Goal: Task Accomplishment & Management: Use online tool/utility

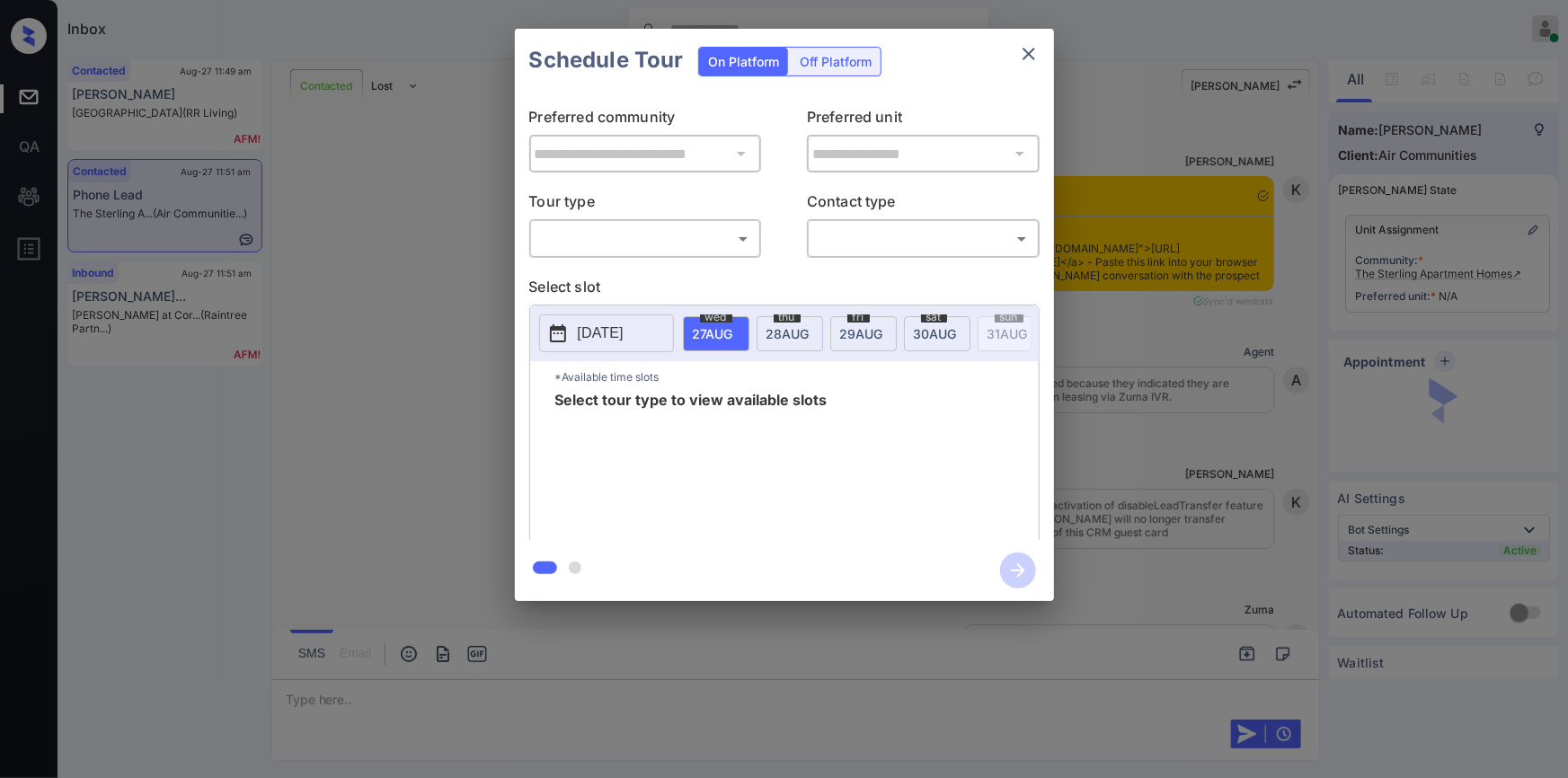
scroll to position [2372, 0]
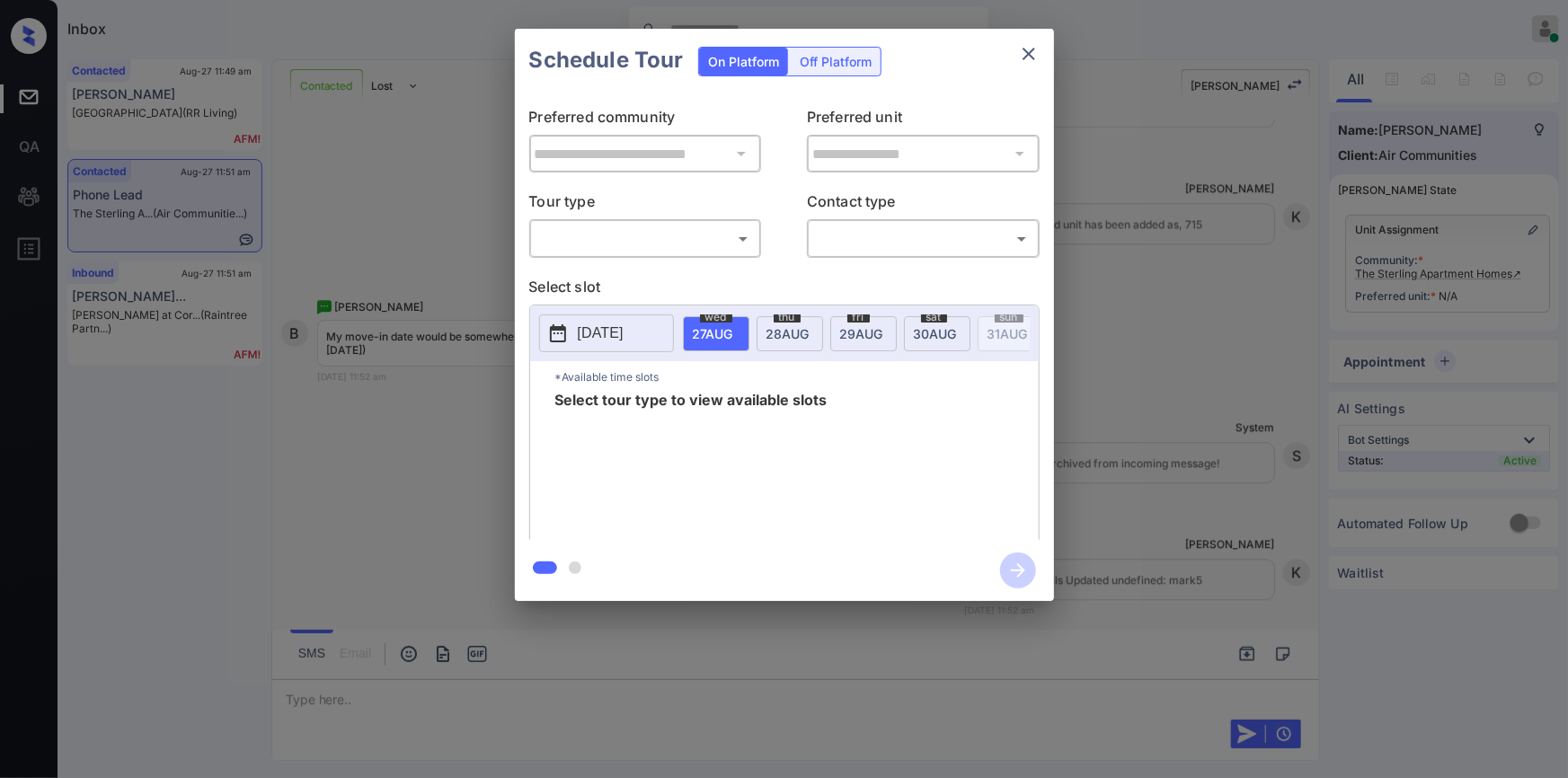
click at [632, 250] on body "Inbox [PERSON_NAME] Online Set yourself offline Set yourself on break Profile S…" at bounding box center [784, 389] width 1568 height 778
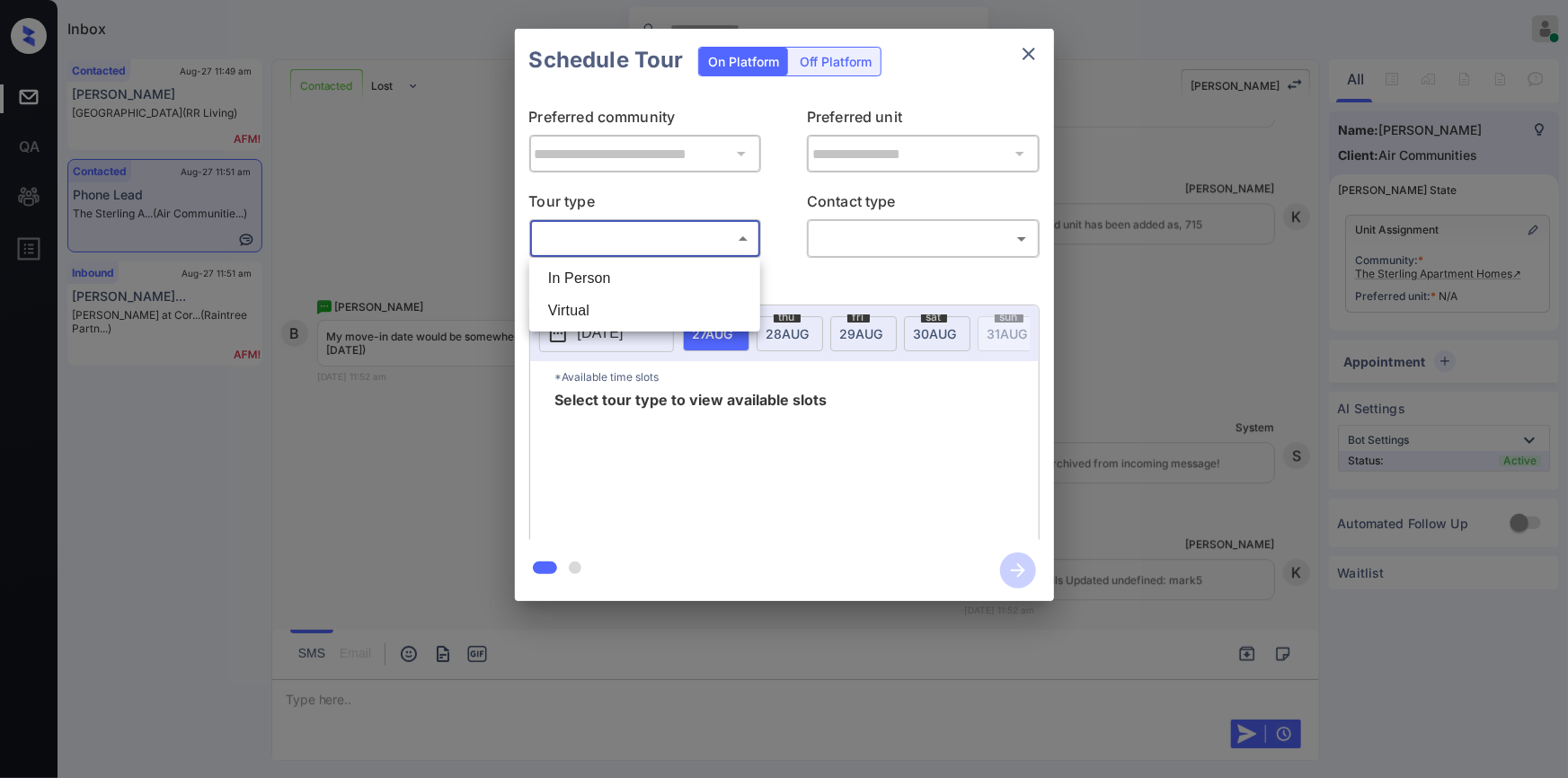
click at [610, 286] on li "In Person" at bounding box center [644, 279] width 222 height 33
type input "********"
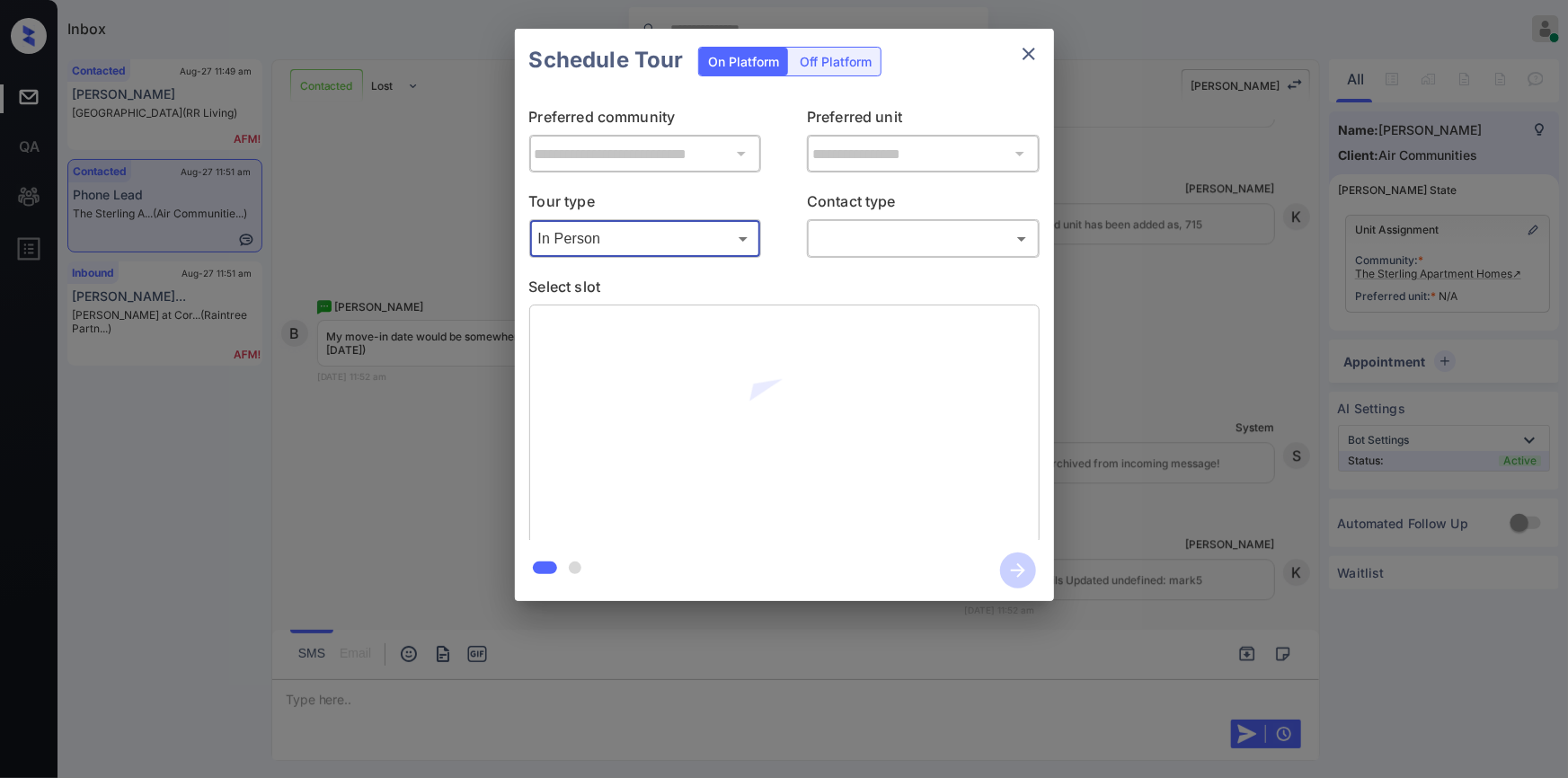
click at [843, 238] on body "Inbox [PERSON_NAME] Online Set yourself offline Set yourself on break Profile S…" at bounding box center [784, 389] width 1568 height 778
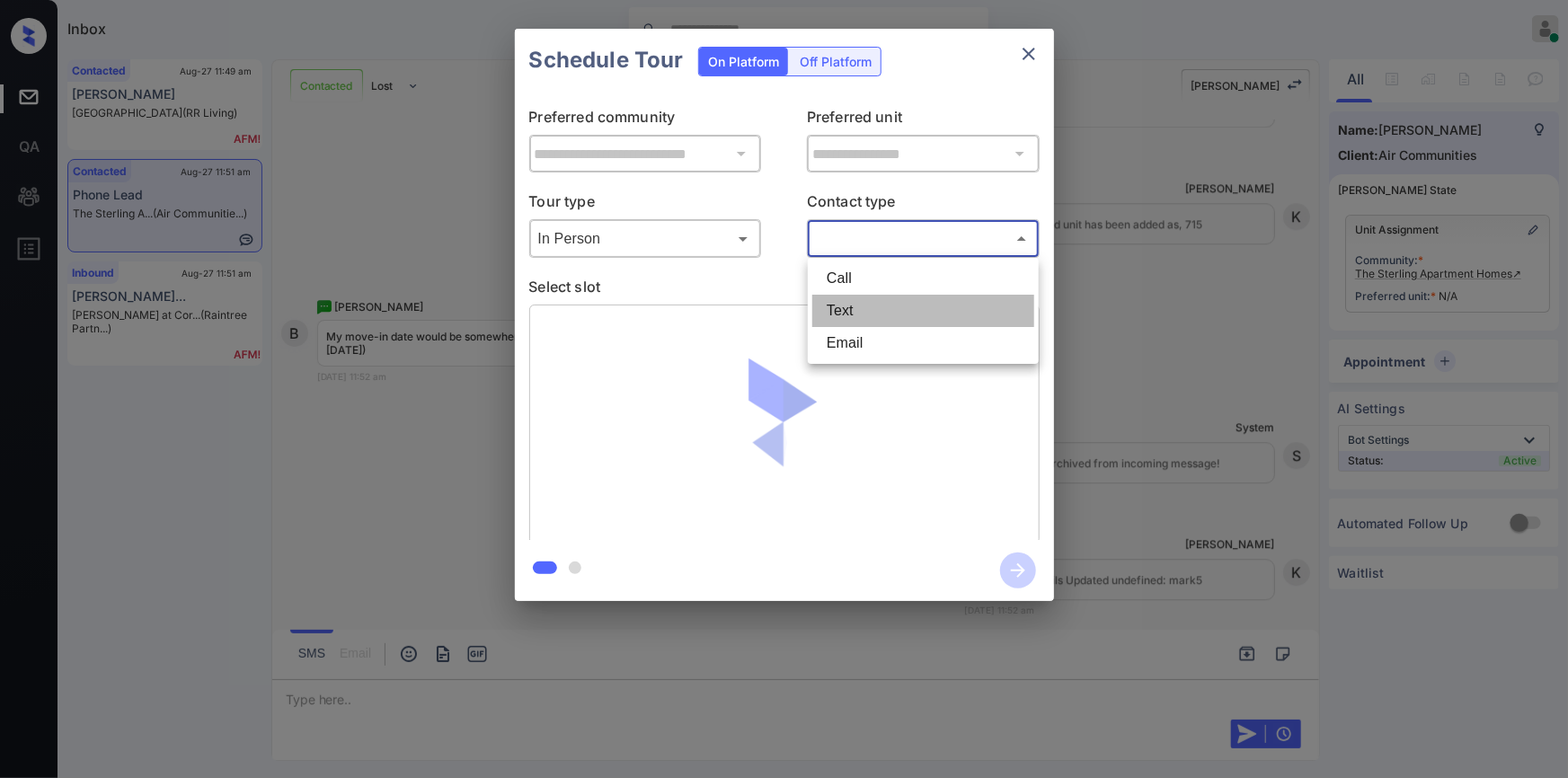
click at [821, 314] on li "Text" at bounding box center [923, 311] width 222 height 33
type input "****"
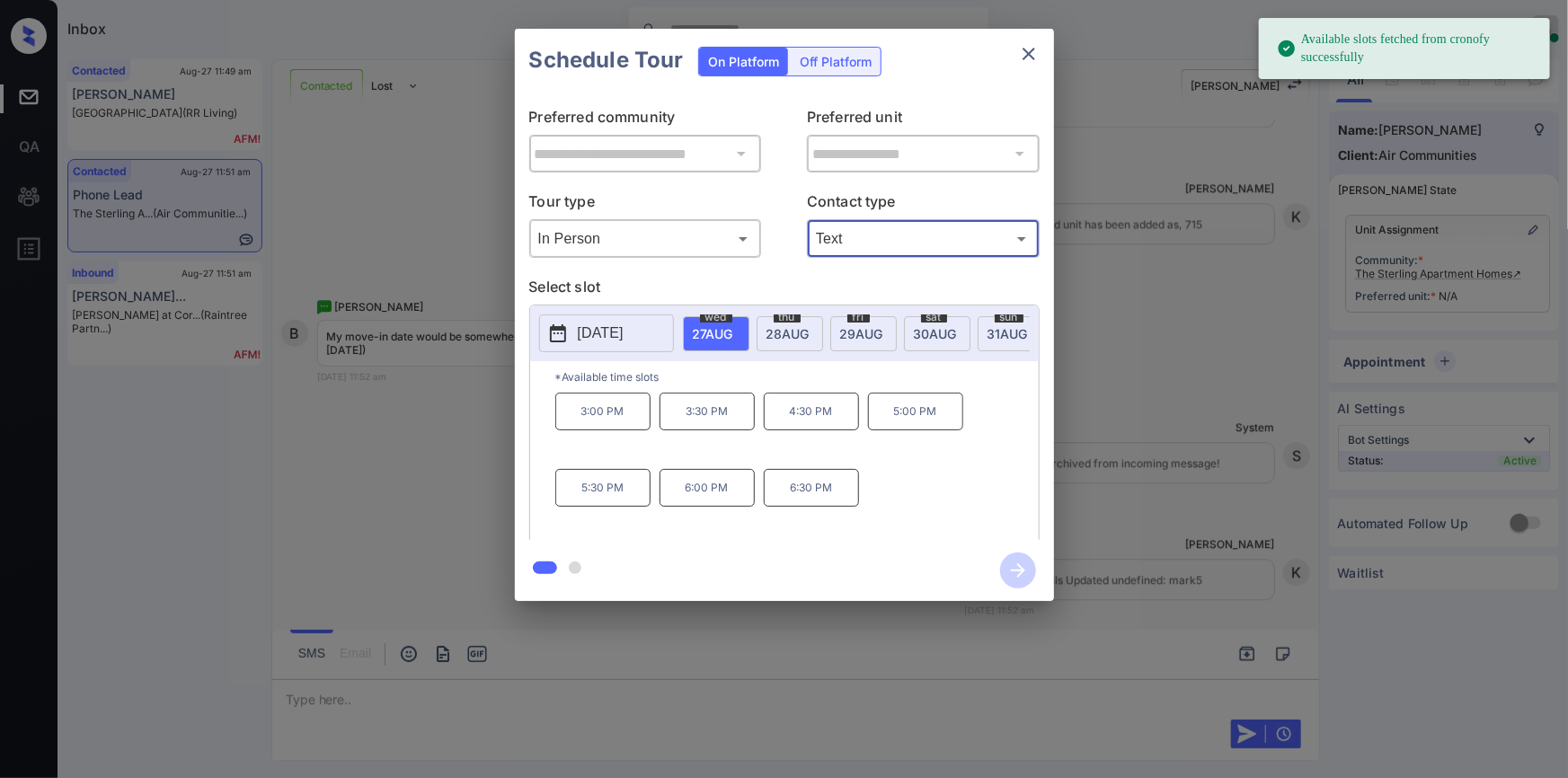
click at [348, 494] on div "**********" at bounding box center [784, 314] width 1568 height 630
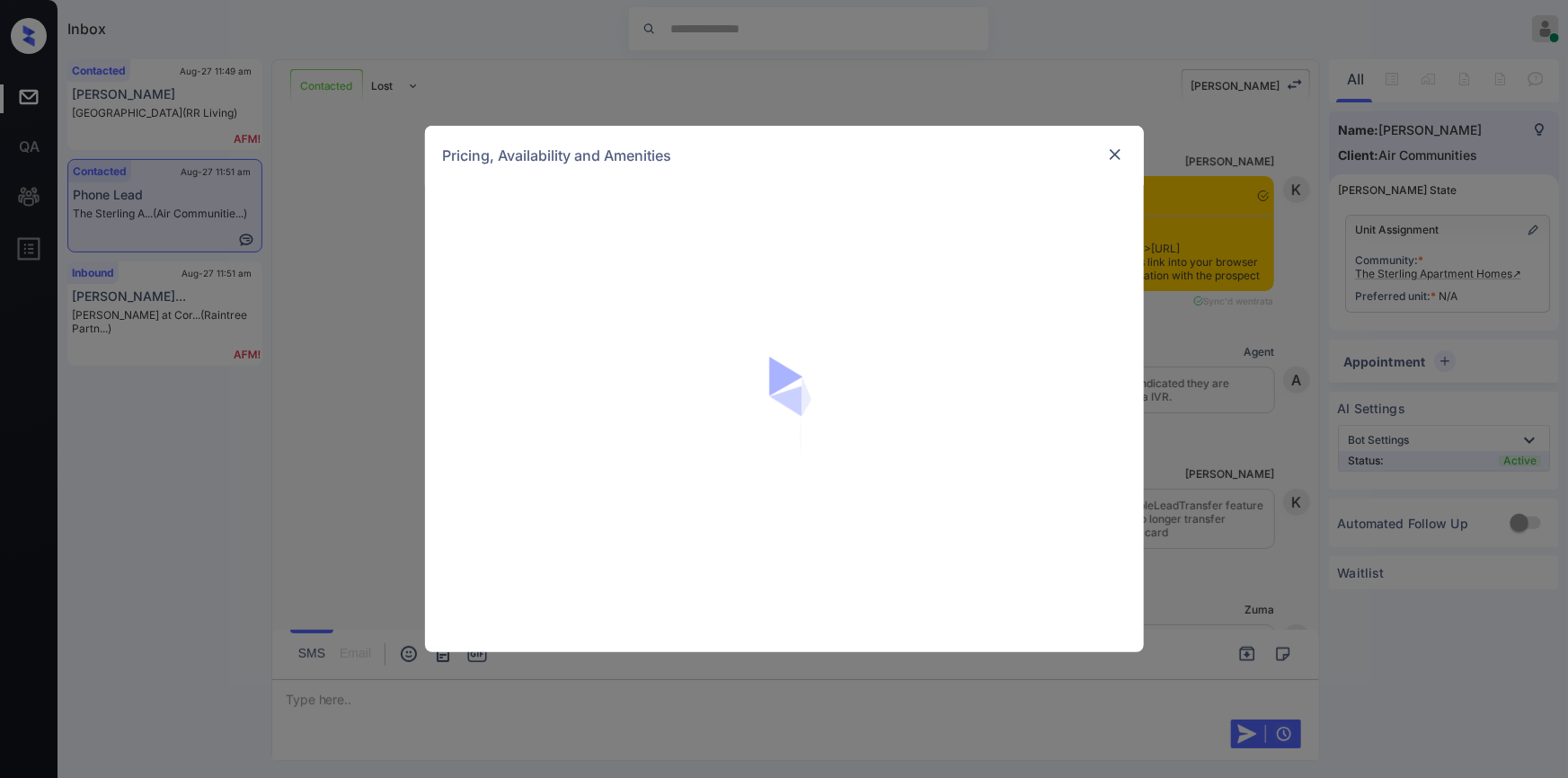
scroll to position [3502, 0]
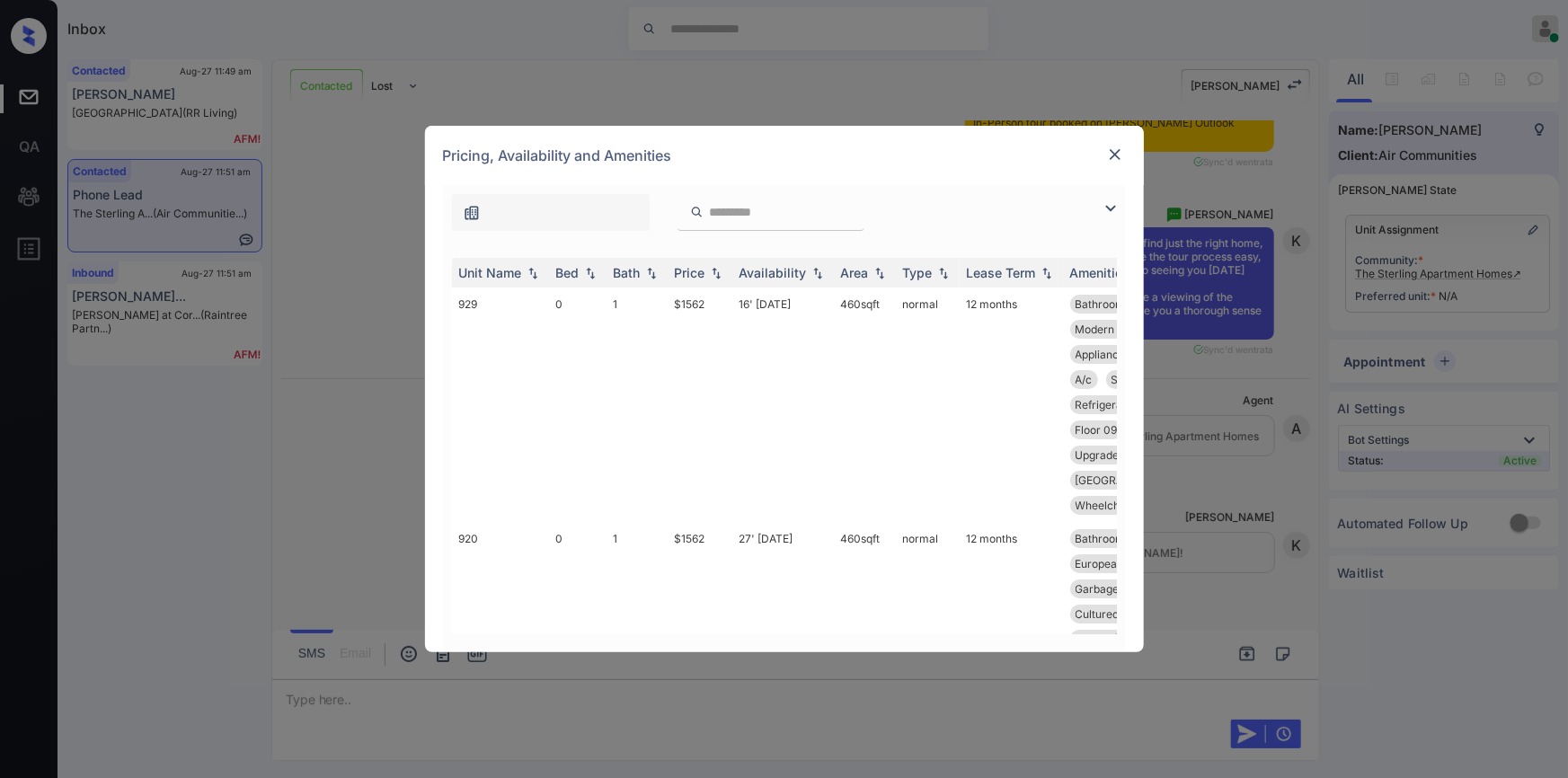
click at [1106, 202] on img at bounding box center [1110, 208] width 21 height 21
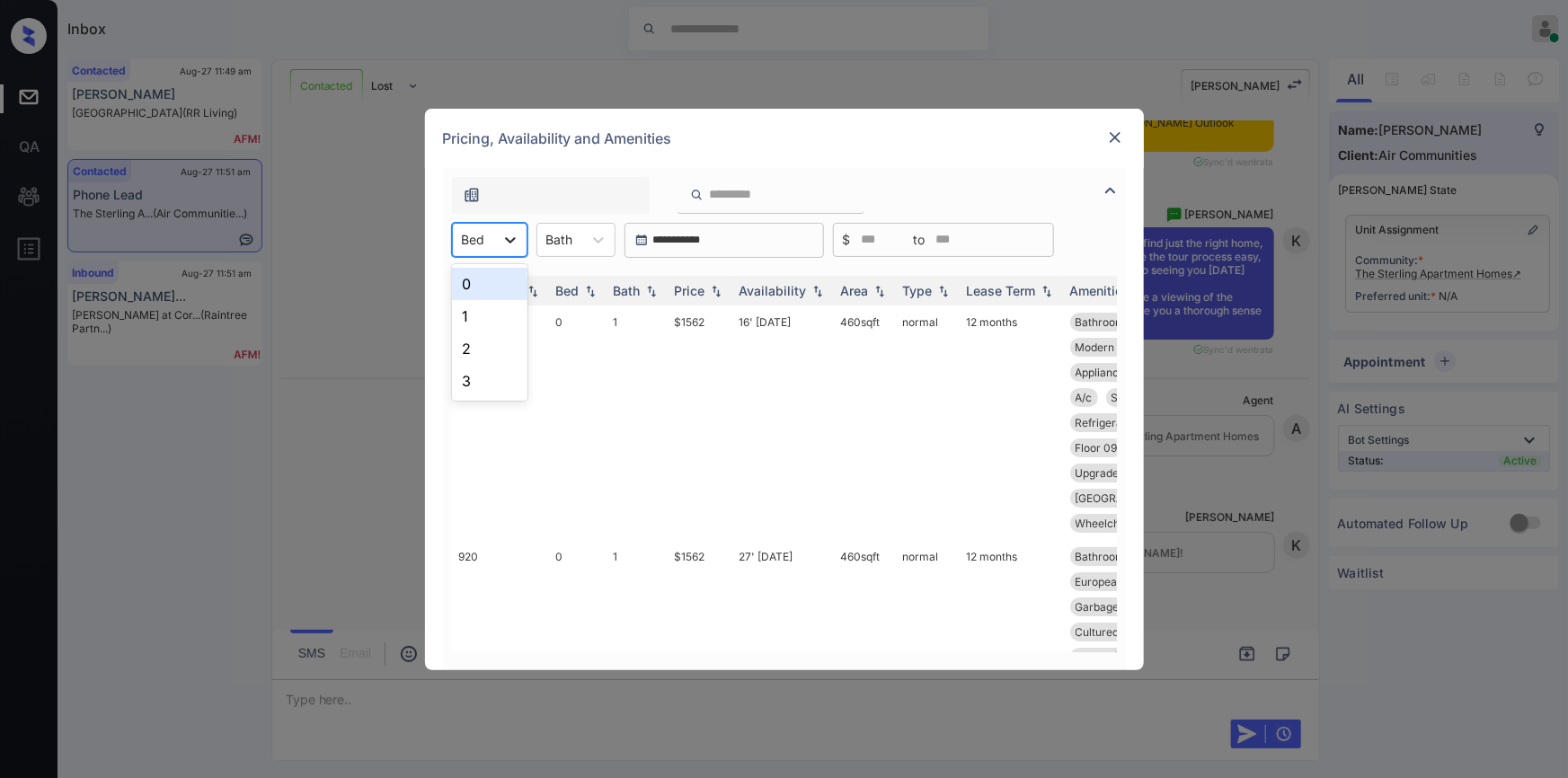
click at [508, 243] on icon at bounding box center [510, 239] width 18 height 18
click at [482, 287] on div "0" at bounding box center [490, 284] width 75 height 33
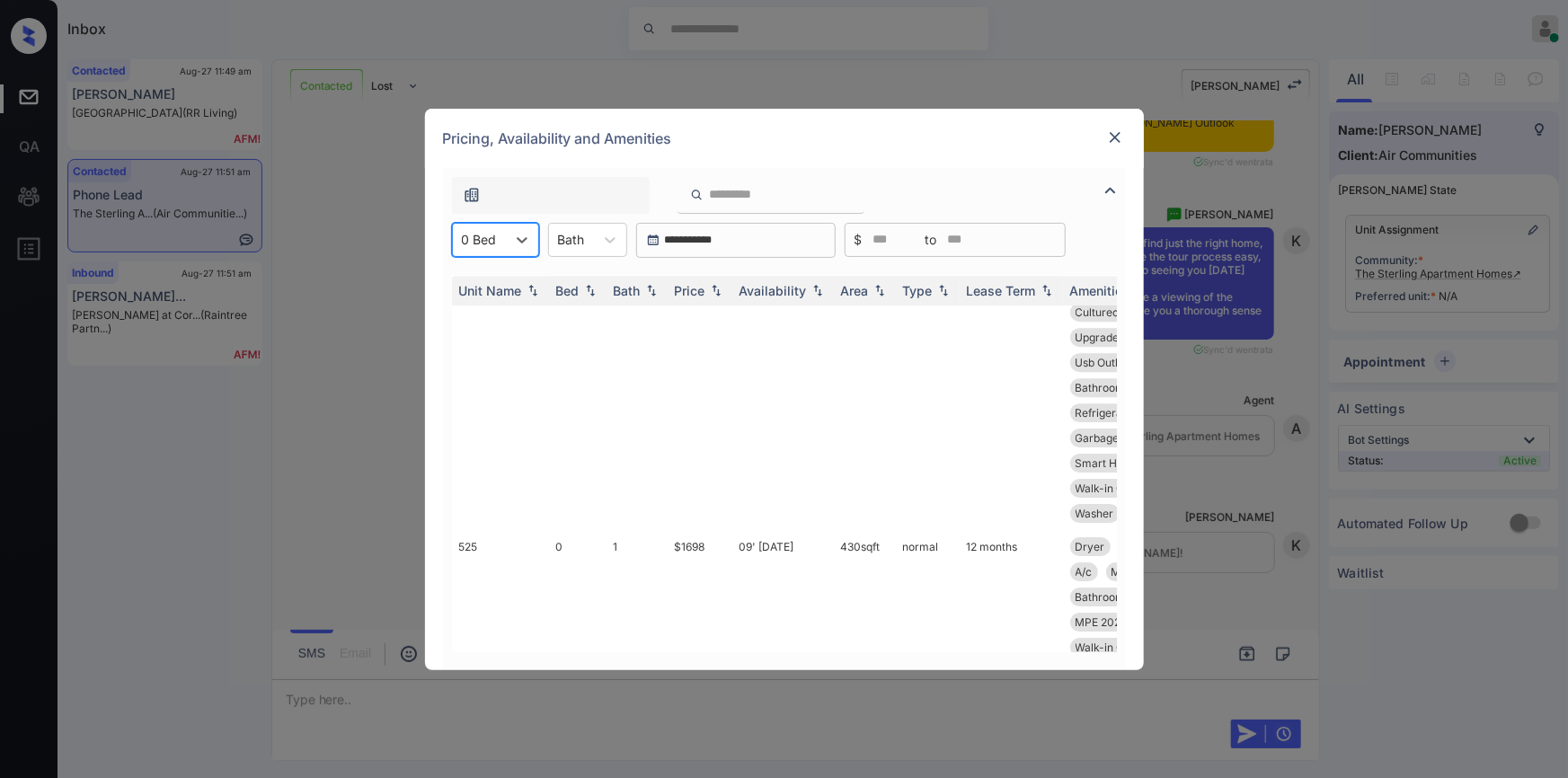
scroll to position [2565, 0]
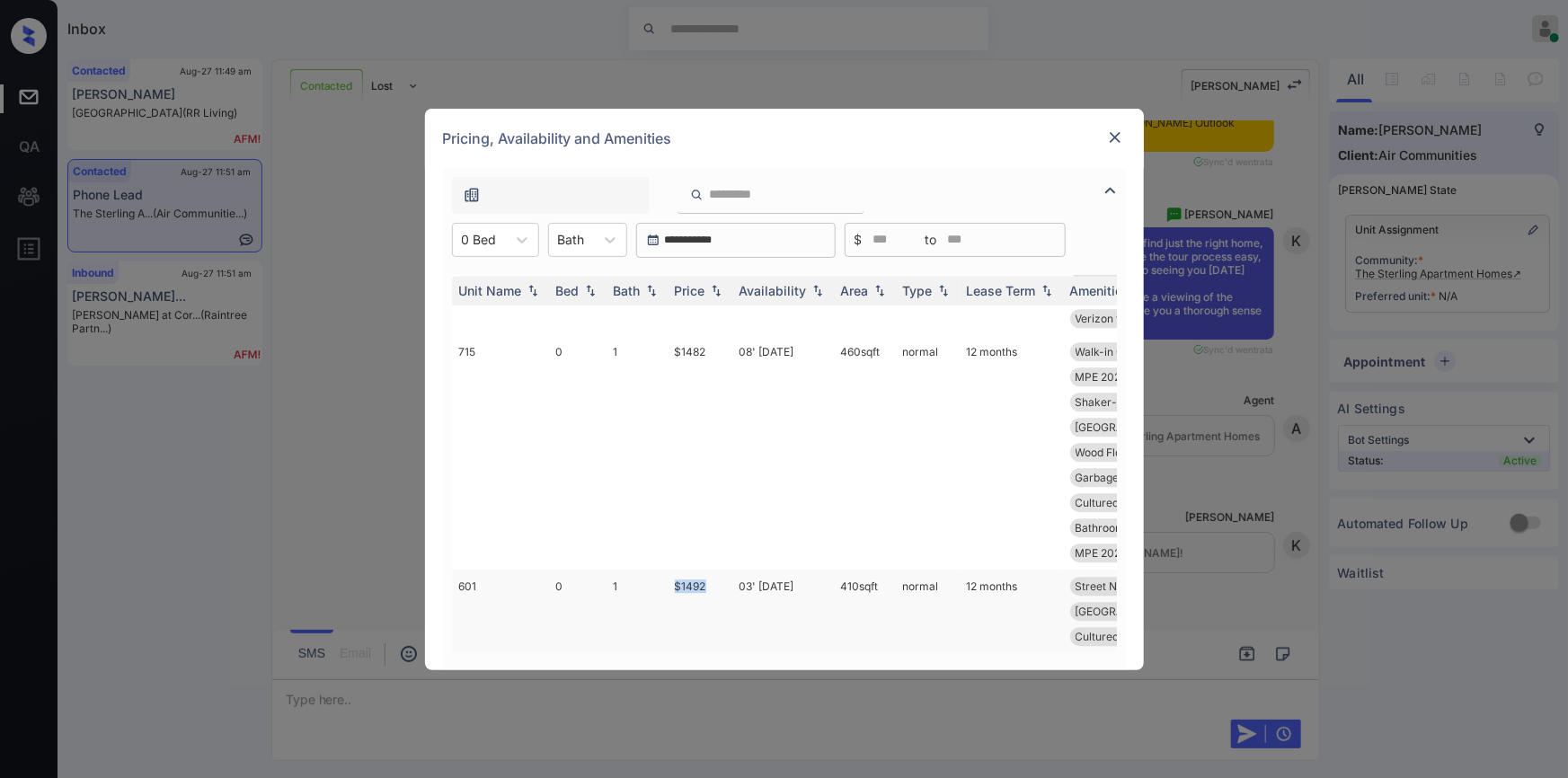
drag, startPoint x: 666, startPoint y: 505, endPoint x: 710, endPoint y: 503, distance: 44.0
click at [710, 570] on td "$1492" at bounding box center [699, 711] width 65 height 284
copy td "$1492"
click at [687, 570] on td "$1492" at bounding box center [699, 711] width 65 height 284
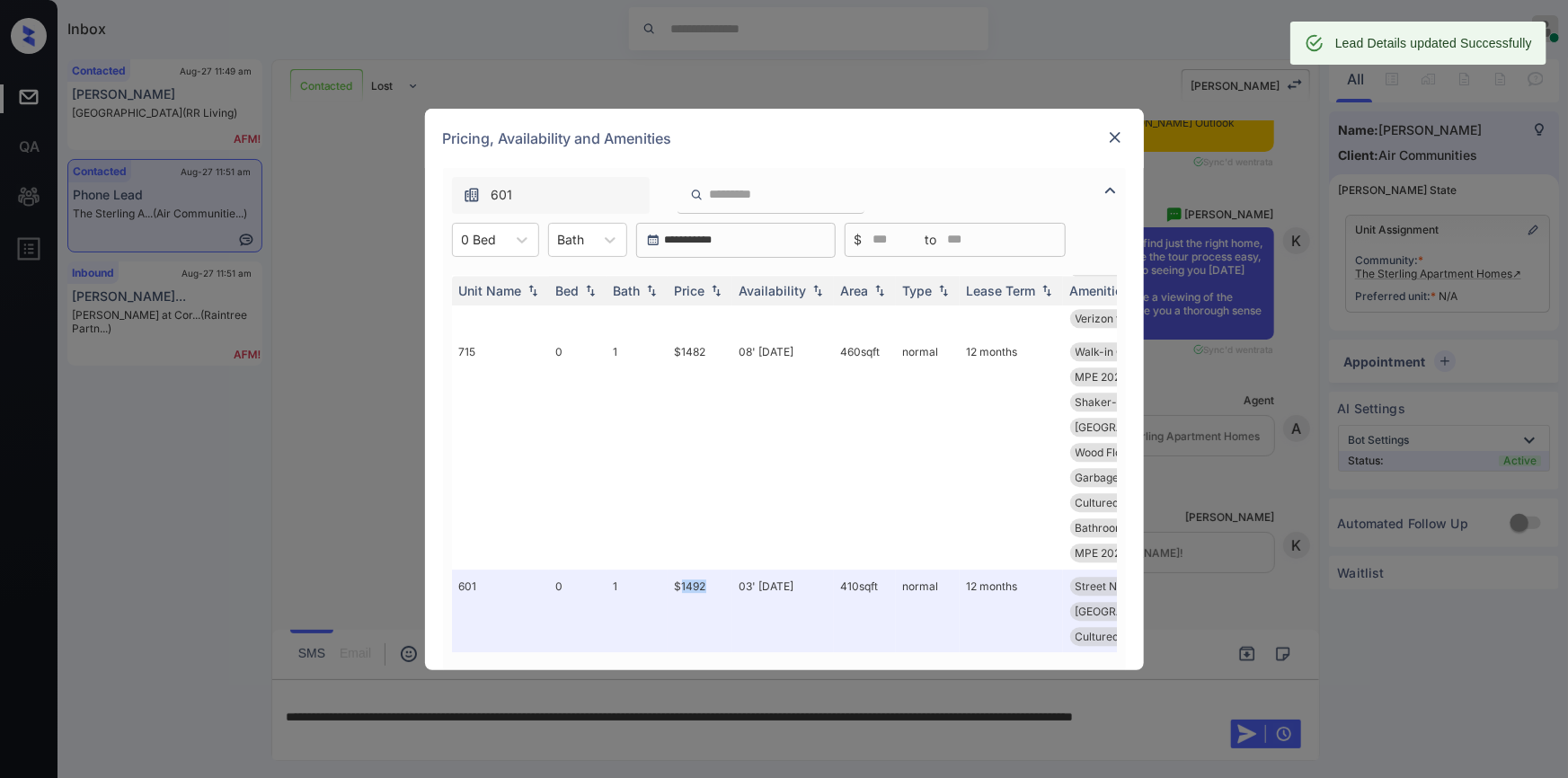
click at [1107, 140] on img at bounding box center [1115, 137] width 18 height 18
